Goal: Task Accomplishment & Management: Manage account settings

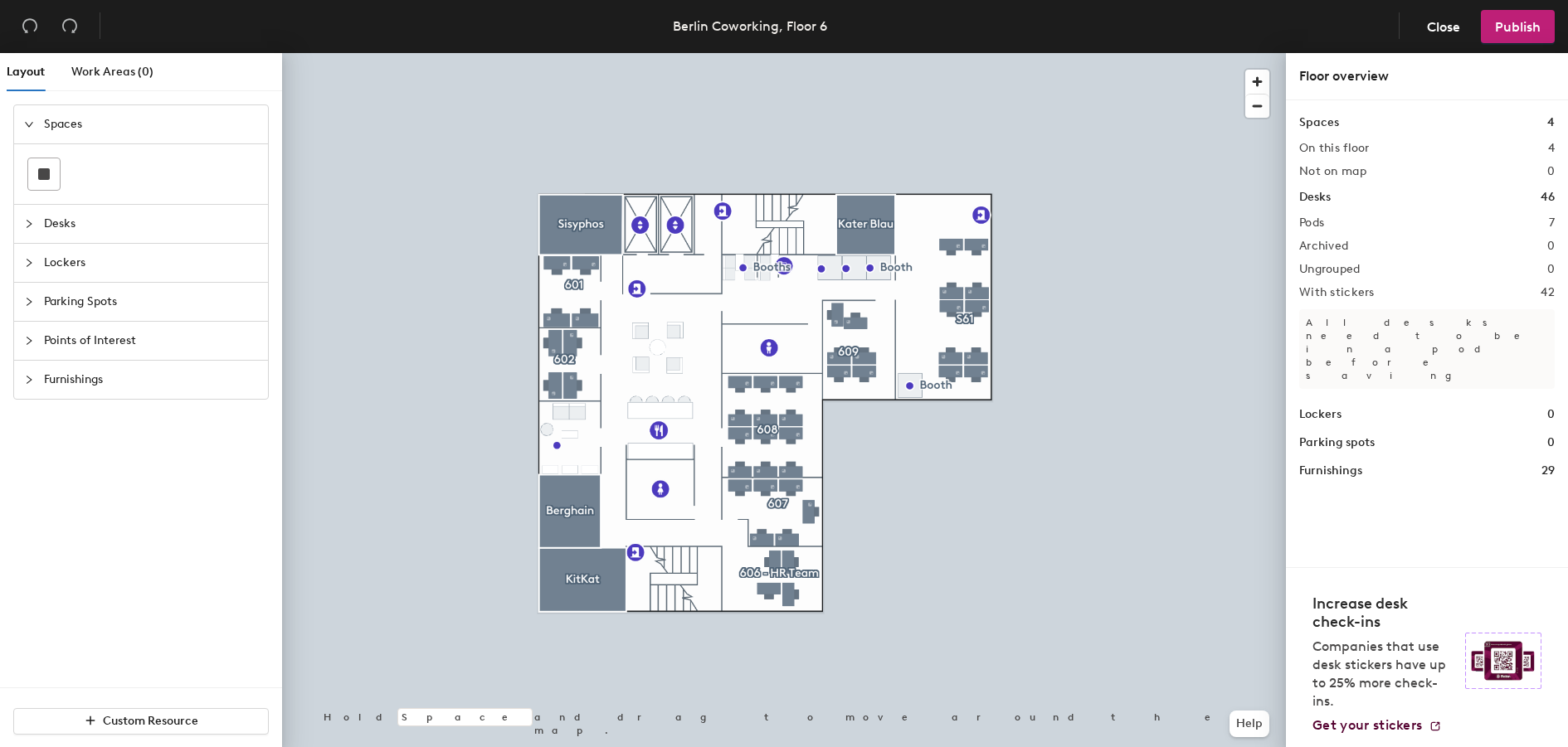
click at [787, 53] on div at bounding box center [783, 53] width 1004 height 0
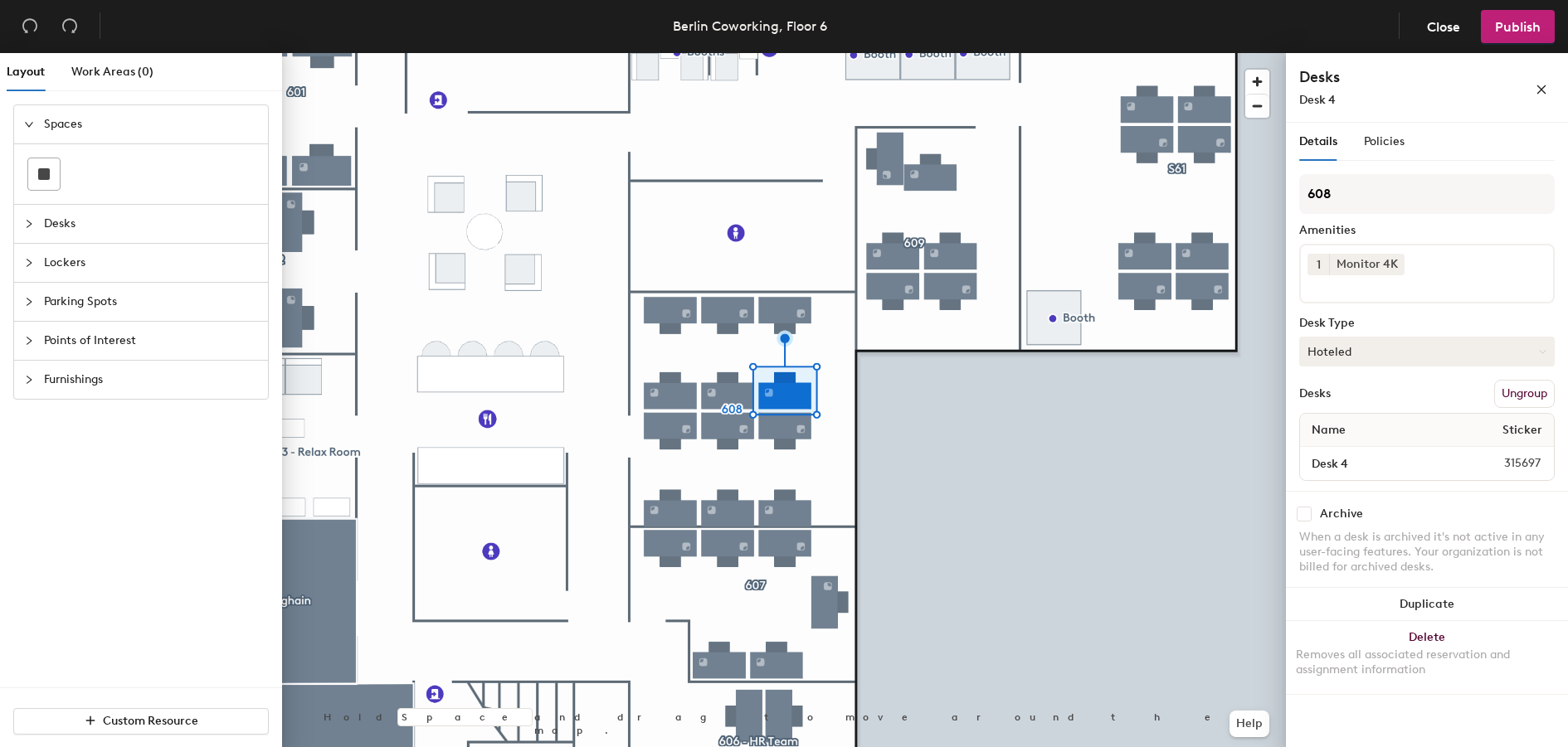
click at [1388, 350] on button "Hoteled" at bounding box center [1427, 351] width 256 height 30
click at [1368, 400] on div "Assigned" at bounding box center [1383, 403] width 166 height 25
click at [1507, 29] on span "Publish" at bounding box center [1517, 27] width 45 height 16
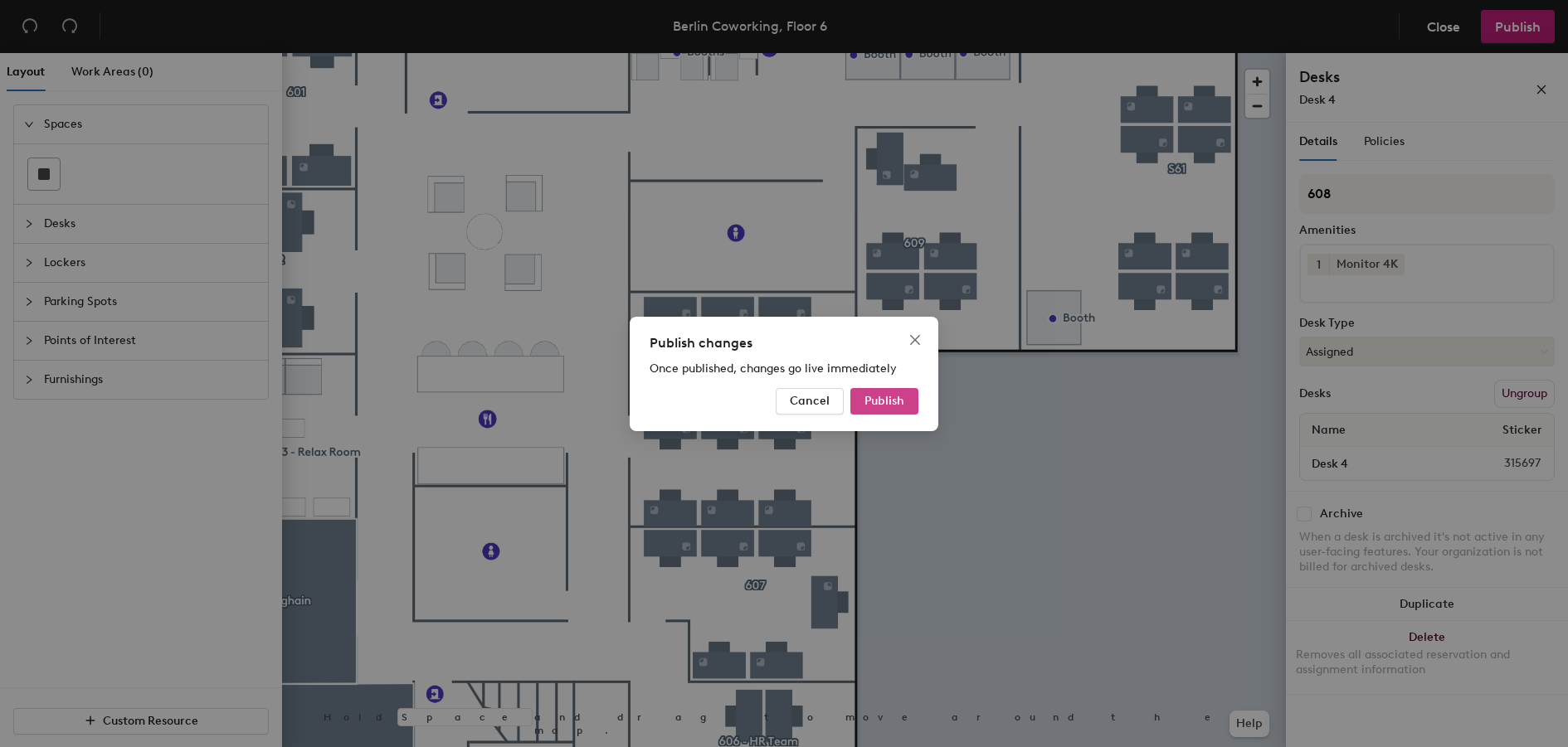
click at [880, 398] on span "Publish" at bounding box center [884, 401] width 40 height 14
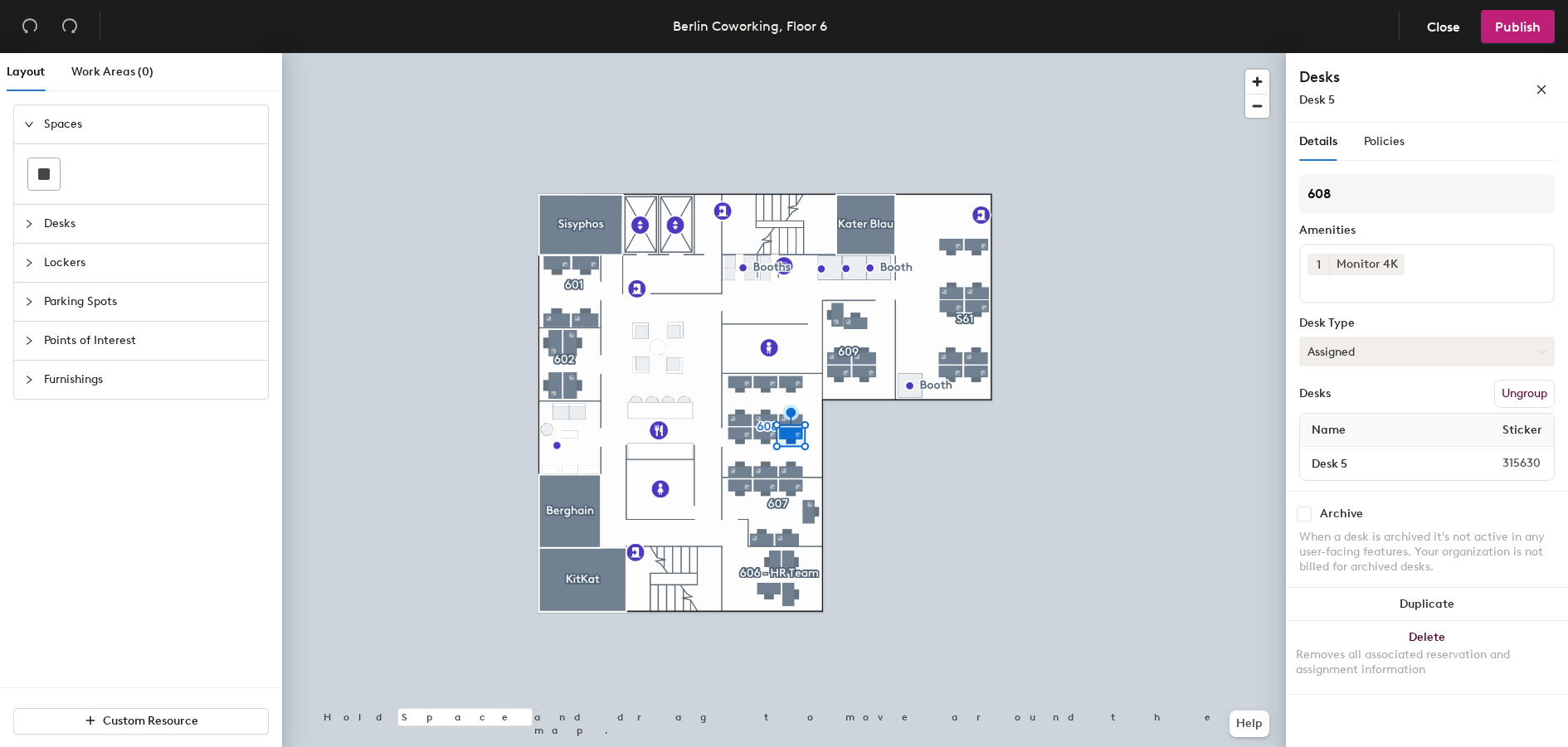
click at [1454, 353] on button "Assigned" at bounding box center [1427, 351] width 256 height 30
click at [1367, 452] on div "Hoteled" at bounding box center [1383, 452] width 166 height 25
click at [846, 53] on div at bounding box center [783, 53] width 1004 height 0
click at [1340, 344] on button "Assigned" at bounding box center [1427, 351] width 256 height 30
click at [1370, 452] on div "Hoteled" at bounding box center [1383, 452] width 166 height 25
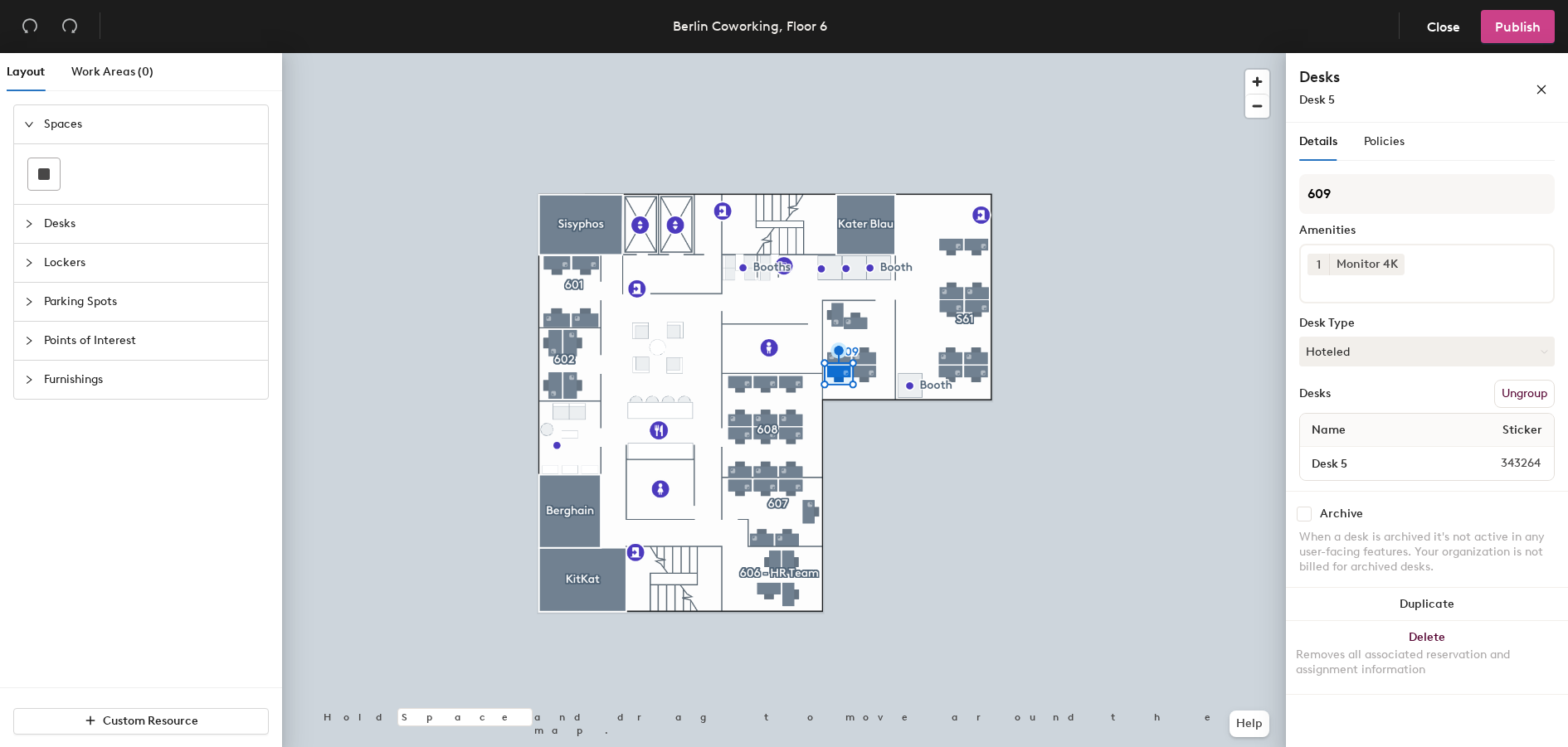
click at [1520, 31] on span "Publish" at bounding box center [1517, 27] width 45 height 16
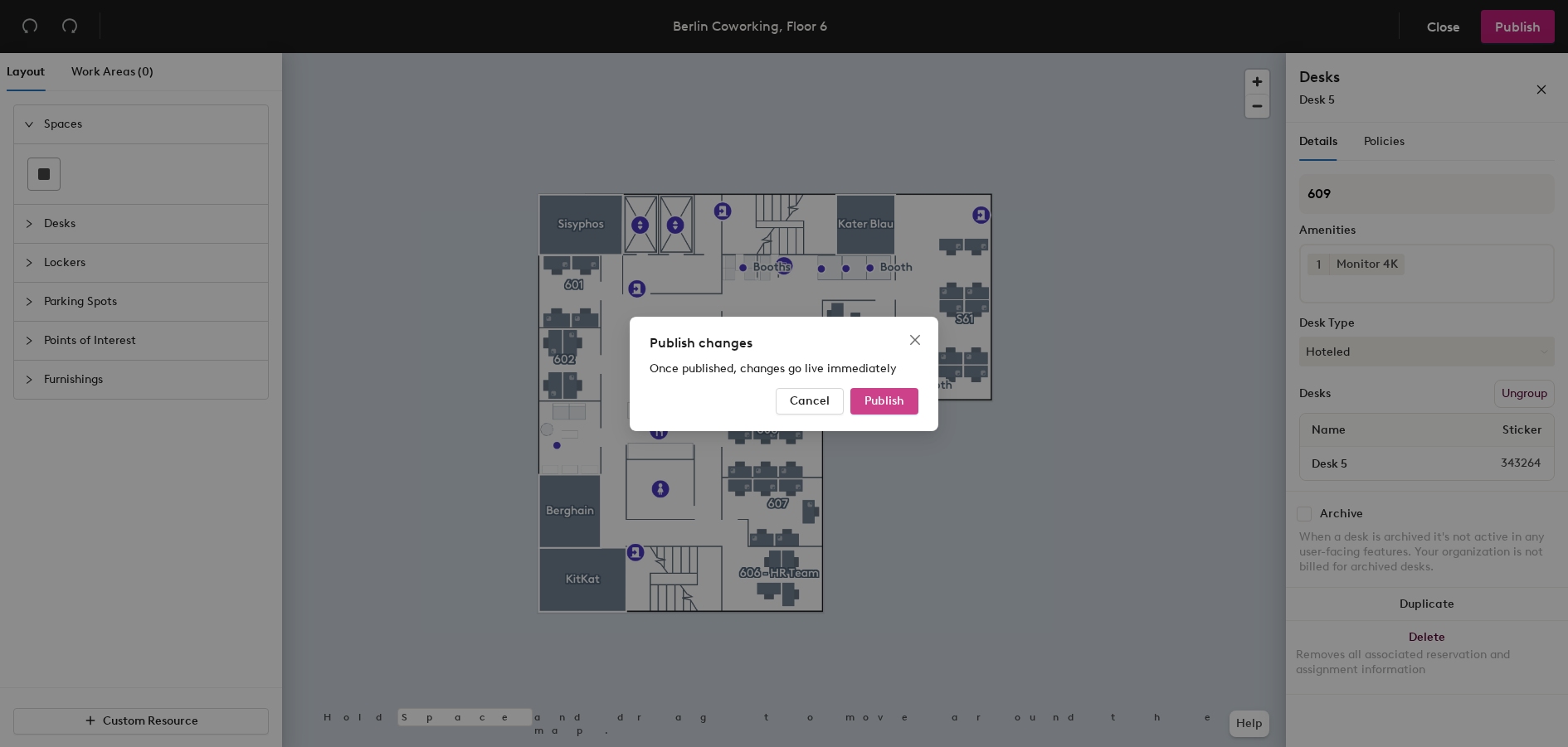
click at [889, 404] on span "Publish" at bounding box center [884, 401] width 40 height 14
